Goal: Check status: Check status

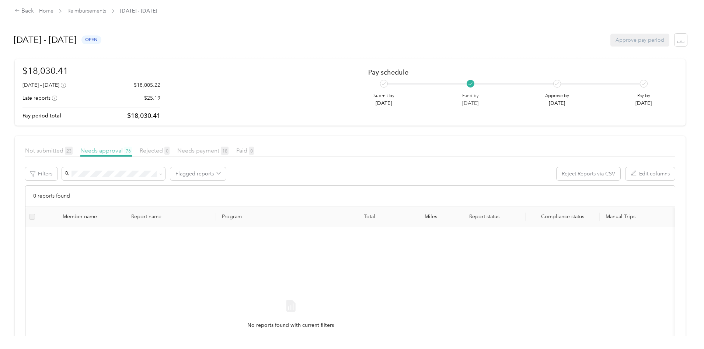
click at [132, 152] on span "Needs approval 76" at bounding box center [106, 150] width 52 height 7
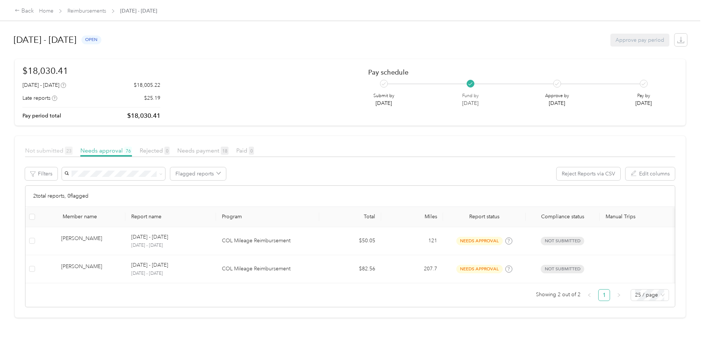
click at [73, 149] on span "Not submitted 23" at bounding box center [49, 150] width 48 height 7
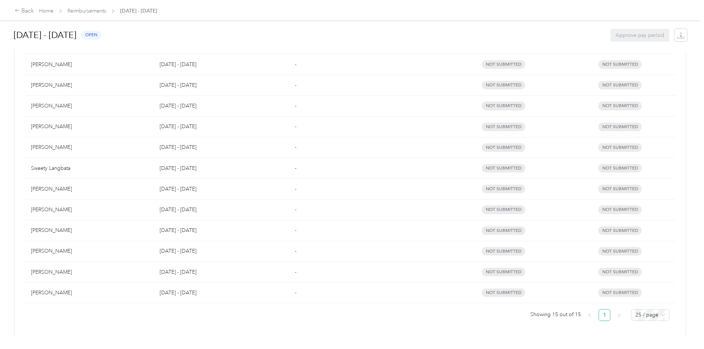
scroll to position [218, 0]
